Goal: Navigation & Orientation: Find specific page/section

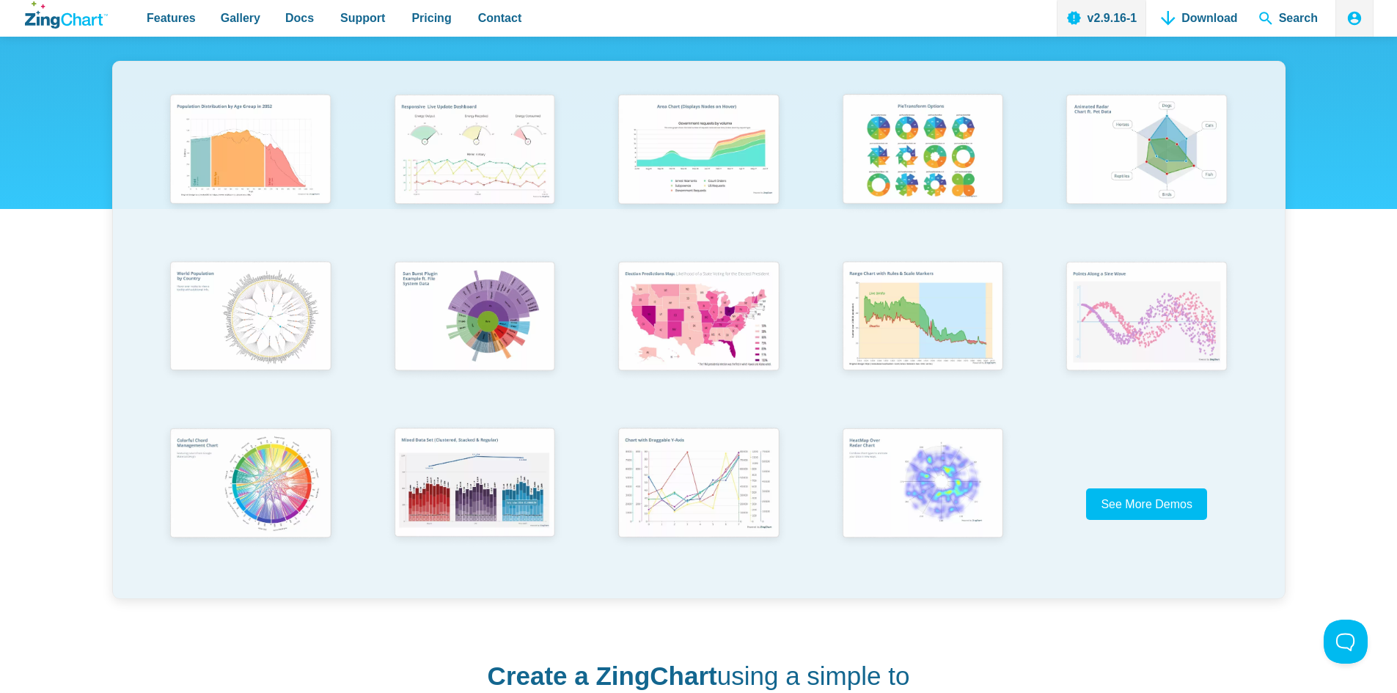
scroll to position [367, 0]
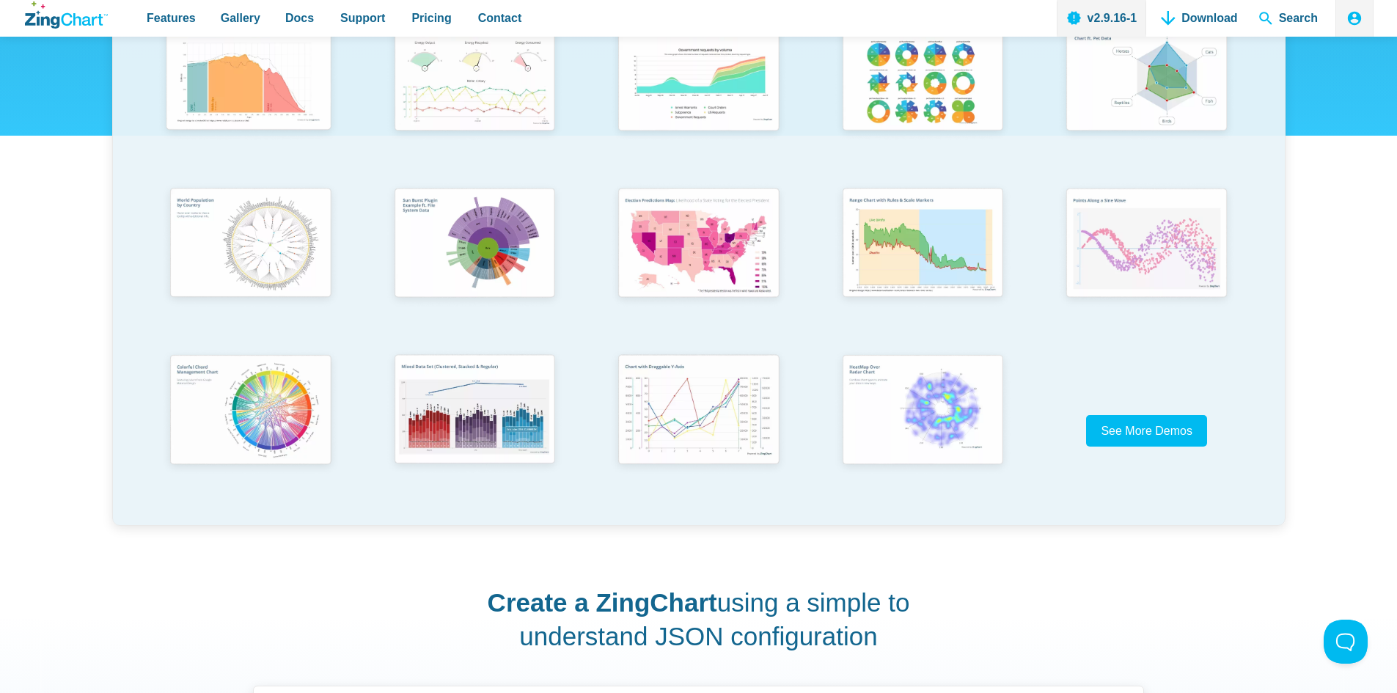
click at [297, 97] on img "App Content" at bounding box center [248, 77] width 185 height 132
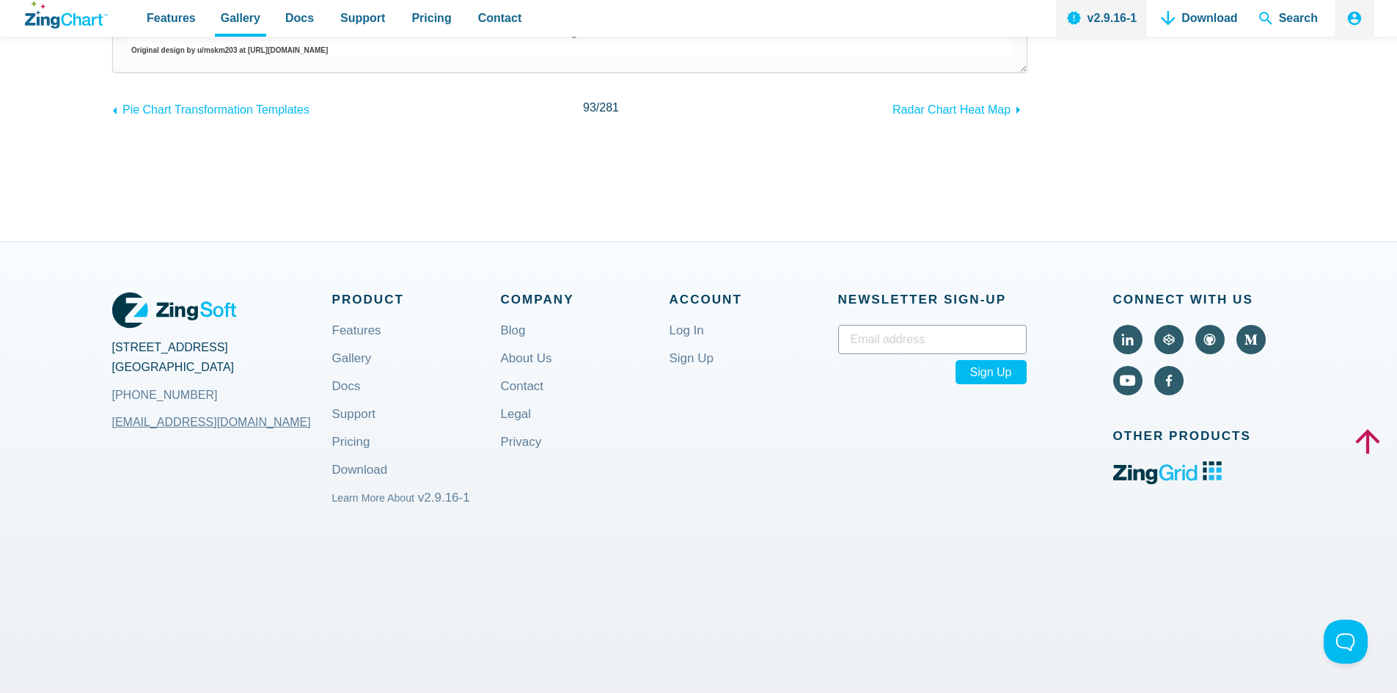
scroll to position [68, 0]
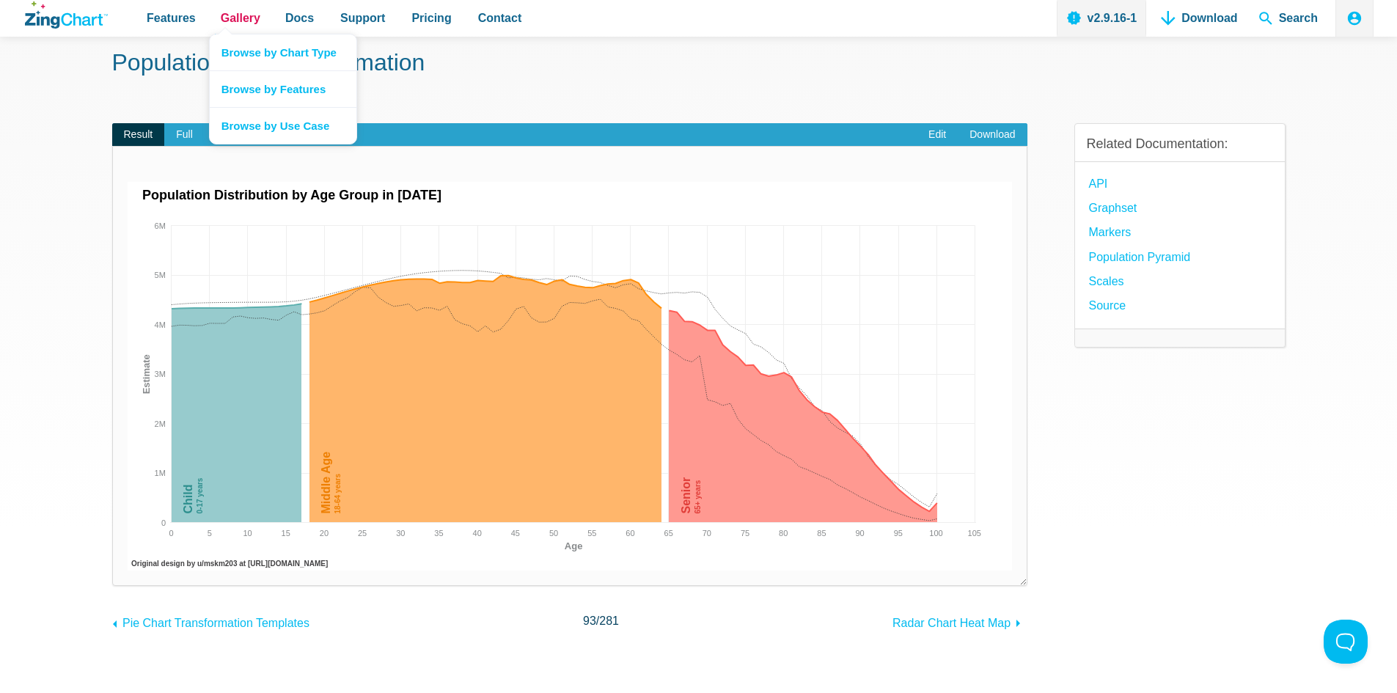
click at [241, 25] on span "Gallery" at bounding box center [241, 18] width 40 height 20
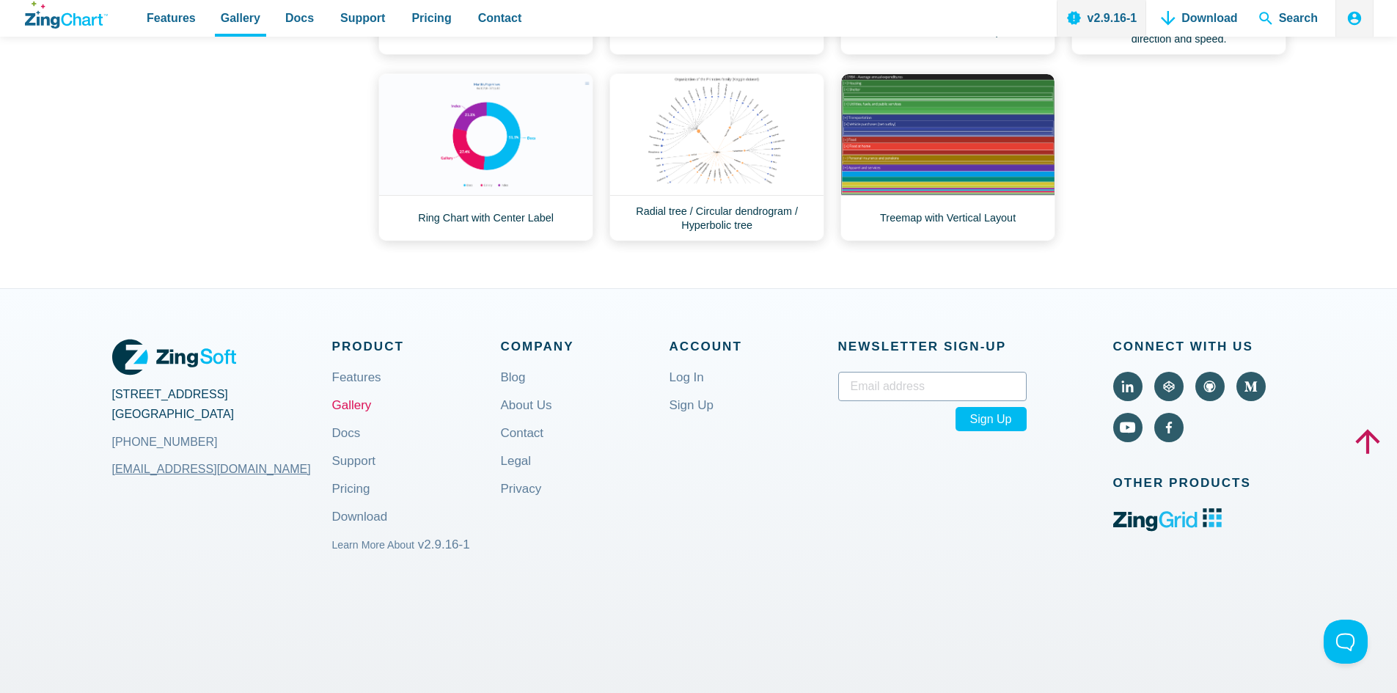
scroll to position [733, 0]
